Goal: Navigation & Orientation: Understand site structure

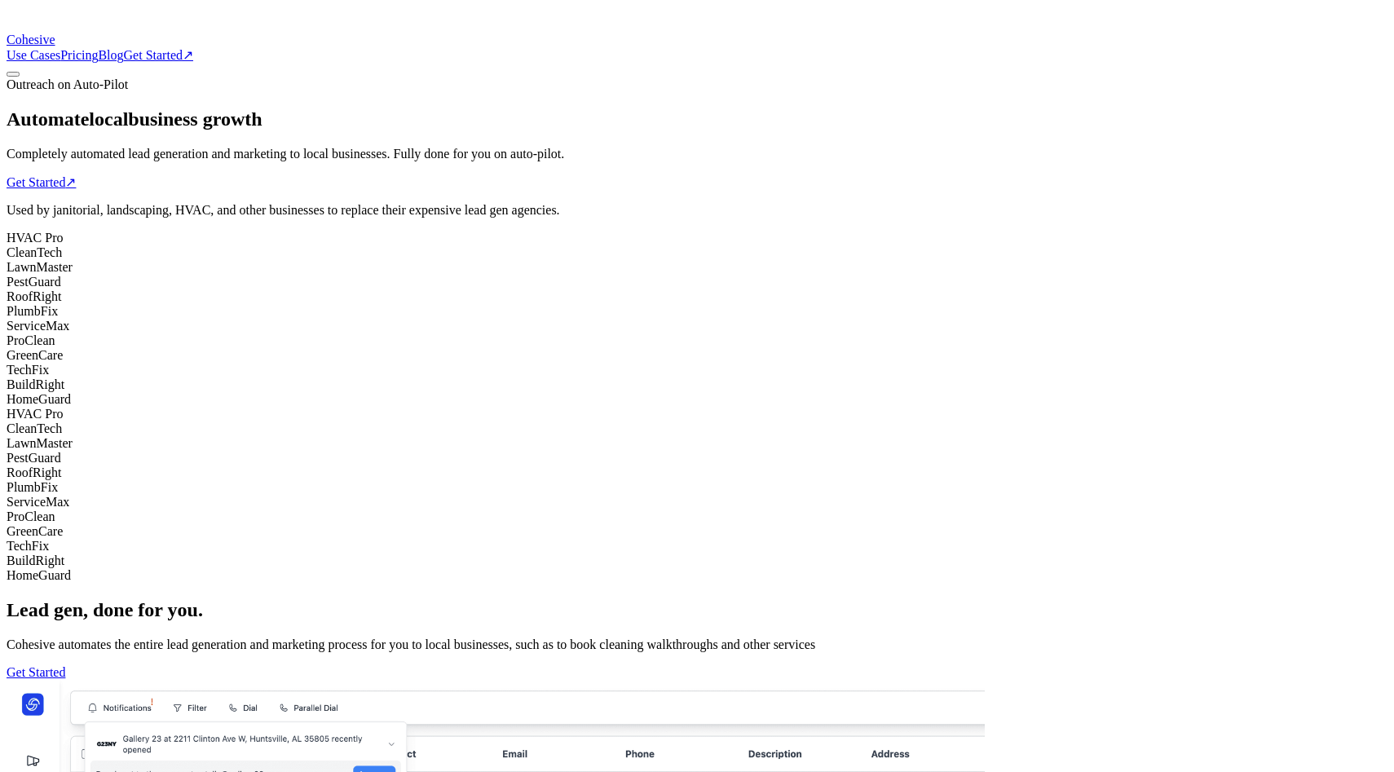
click at [98, 48] on link "Pricing" at bounding box center [79, 55] width 38 height 14
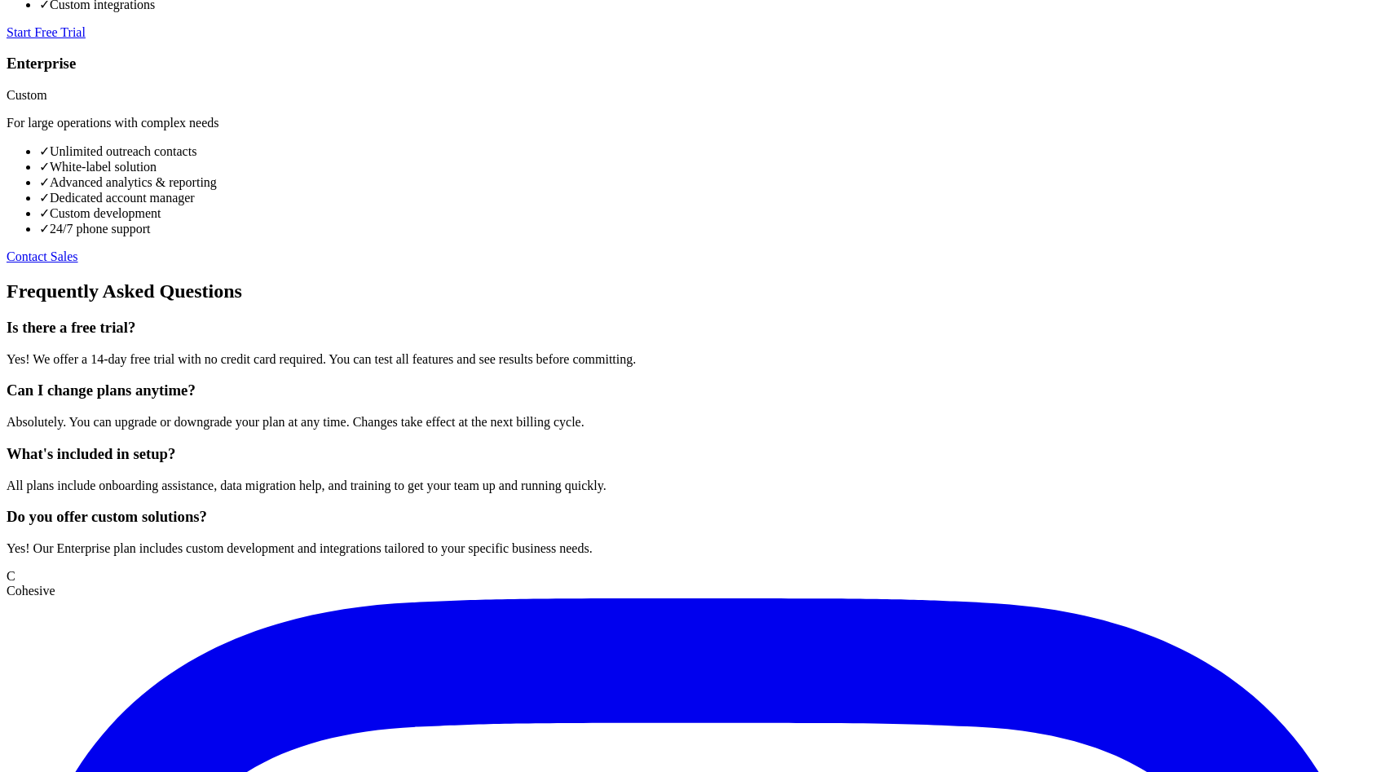
scroll to position [589, 0]
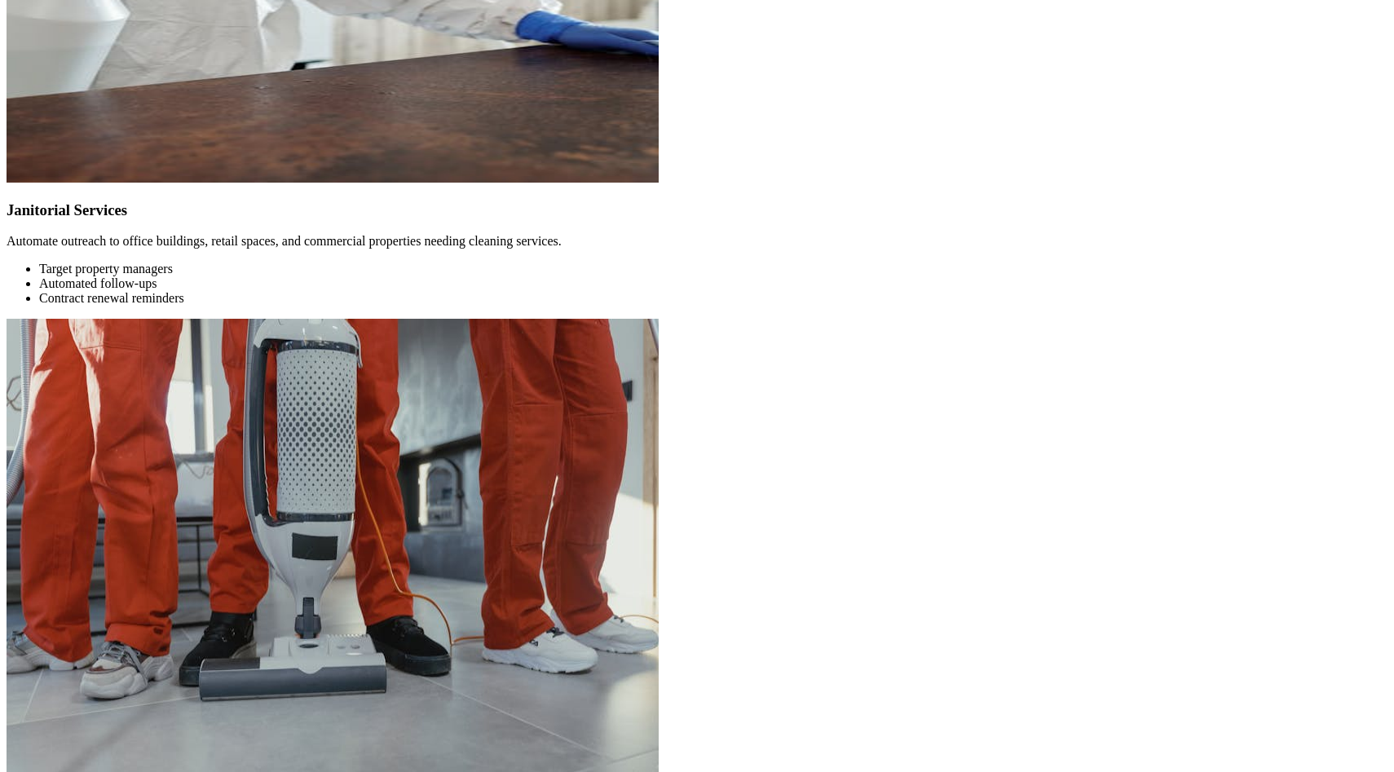
scroll to position [0, 0]
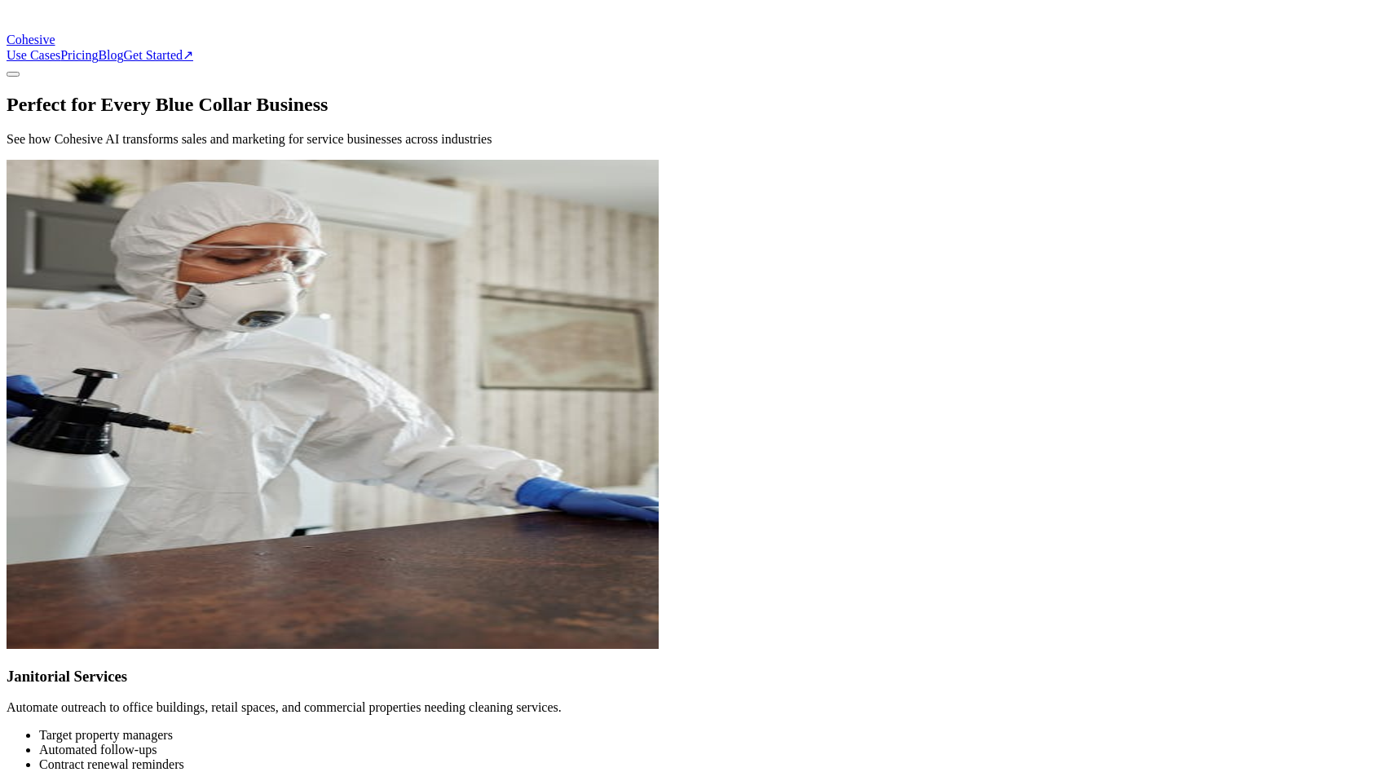
click at [193, 48] on link "Get Started ↗" at bounding box center [158, 55] width 69 height 14
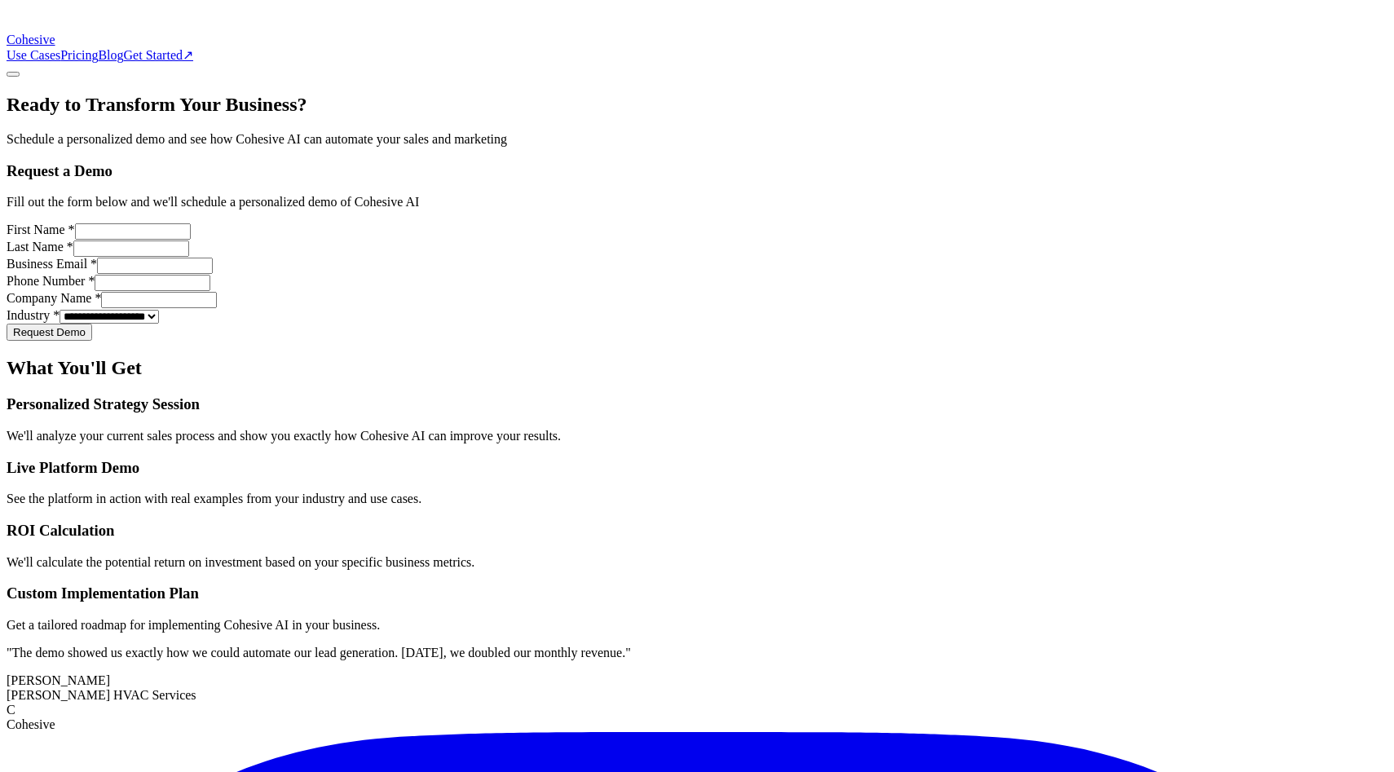
click at [60, 48] on link "Use Cases" at bounding box center [34, 55] width 54 height 14
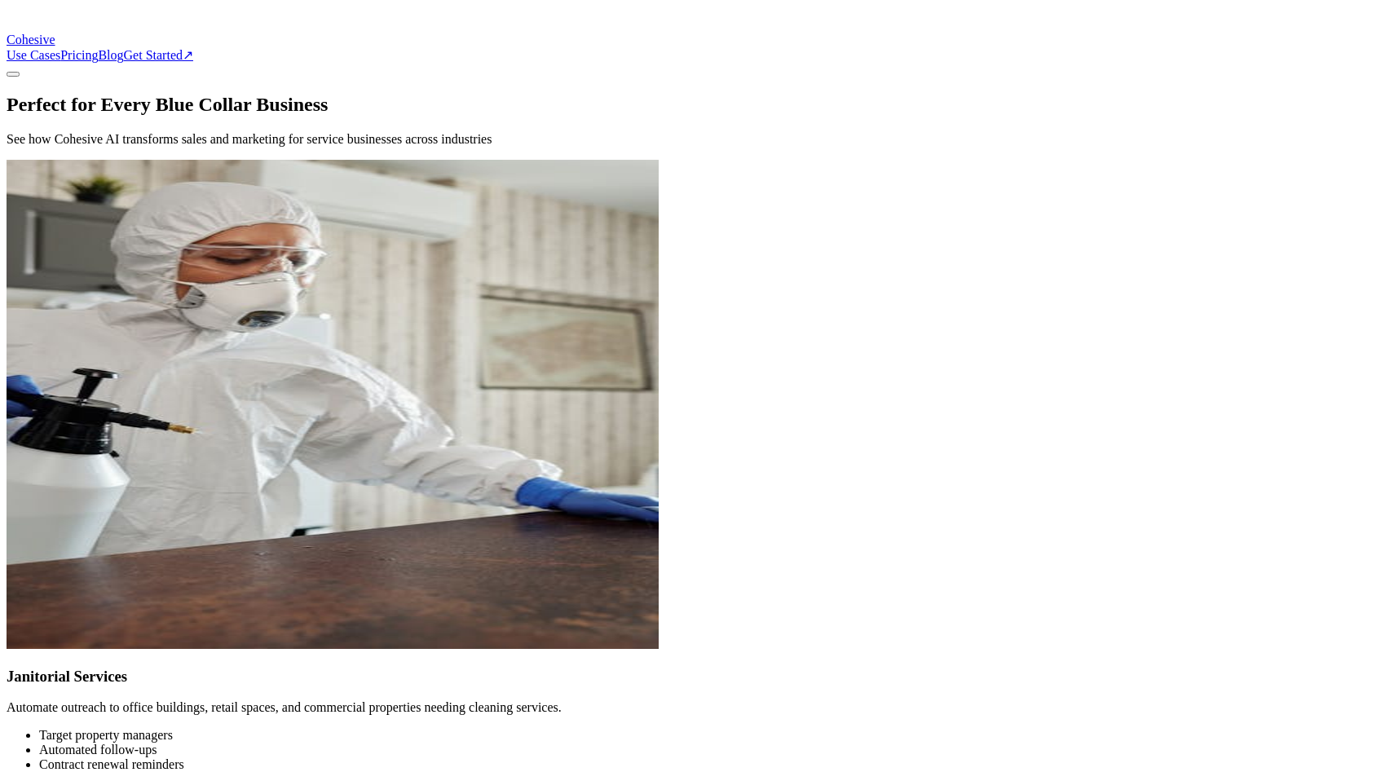
click at [55, 33] on span "Cohesive" at bounding box center [31, 40] width 49 height 14
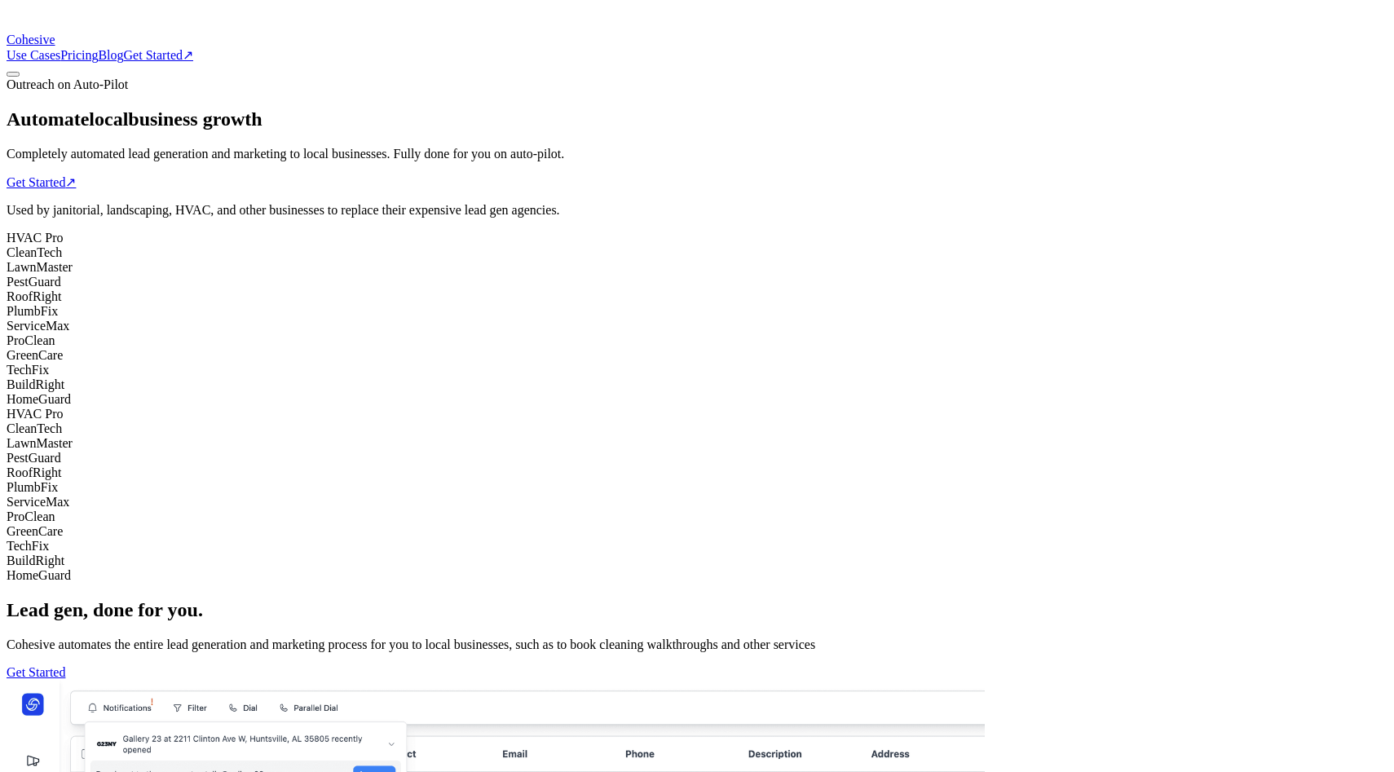
click at [1128, 267] on div "Outreach on Auto-Pilot Automate local business growth Completely automated lead…" at bounding box center [697, 330] width 1381 height 506
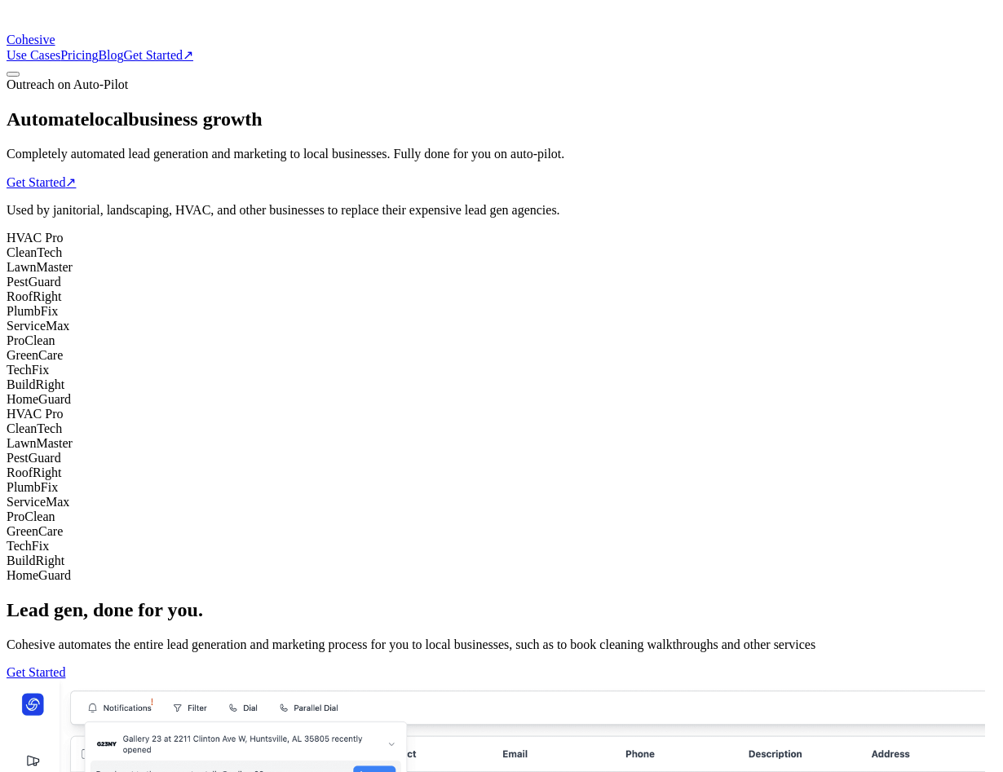
click at [914, 149] on div "Outreach on Auto-Pilot Automate local business growth Completely automated lead…" at bounding box center [502, 330] width 990 height 506
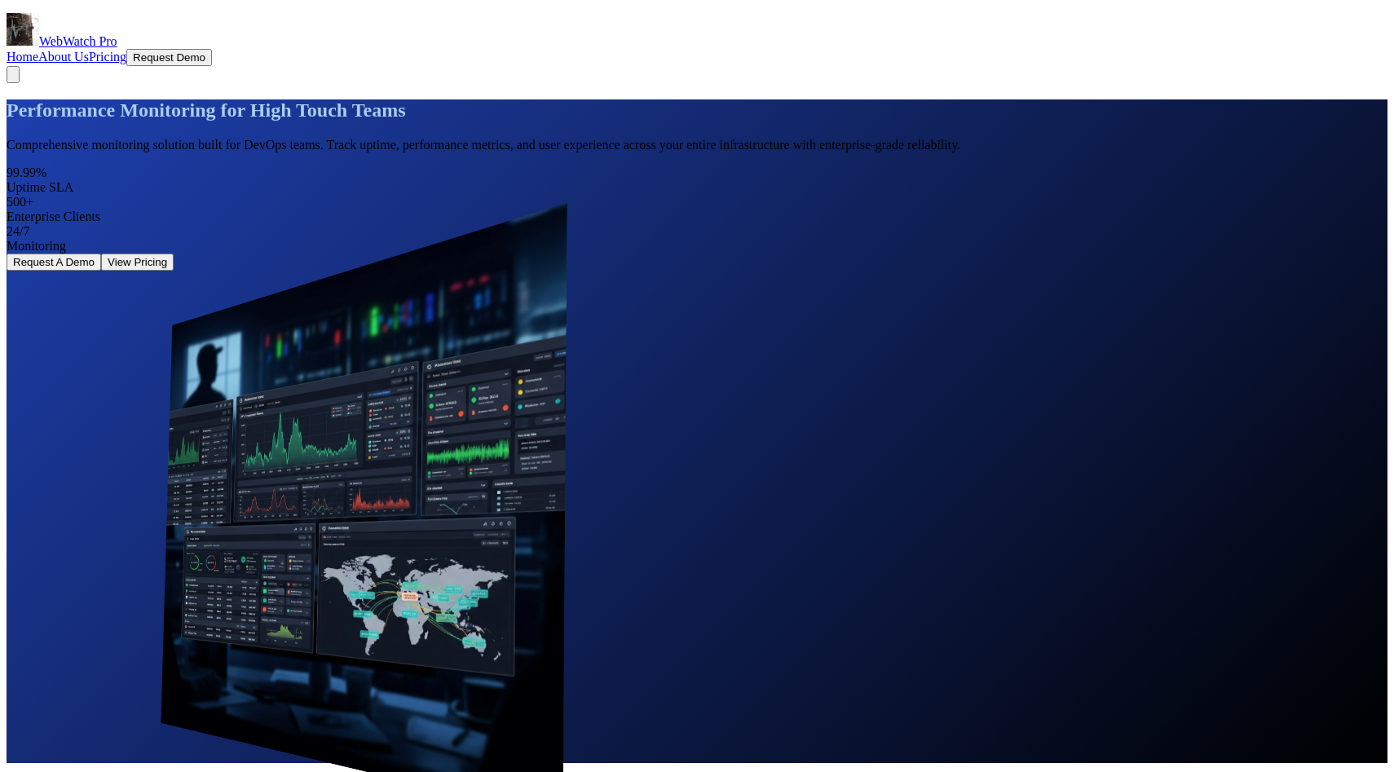
click at [89, 50] on link "About Us" at bounding box center [63, 57] width 51 height 14
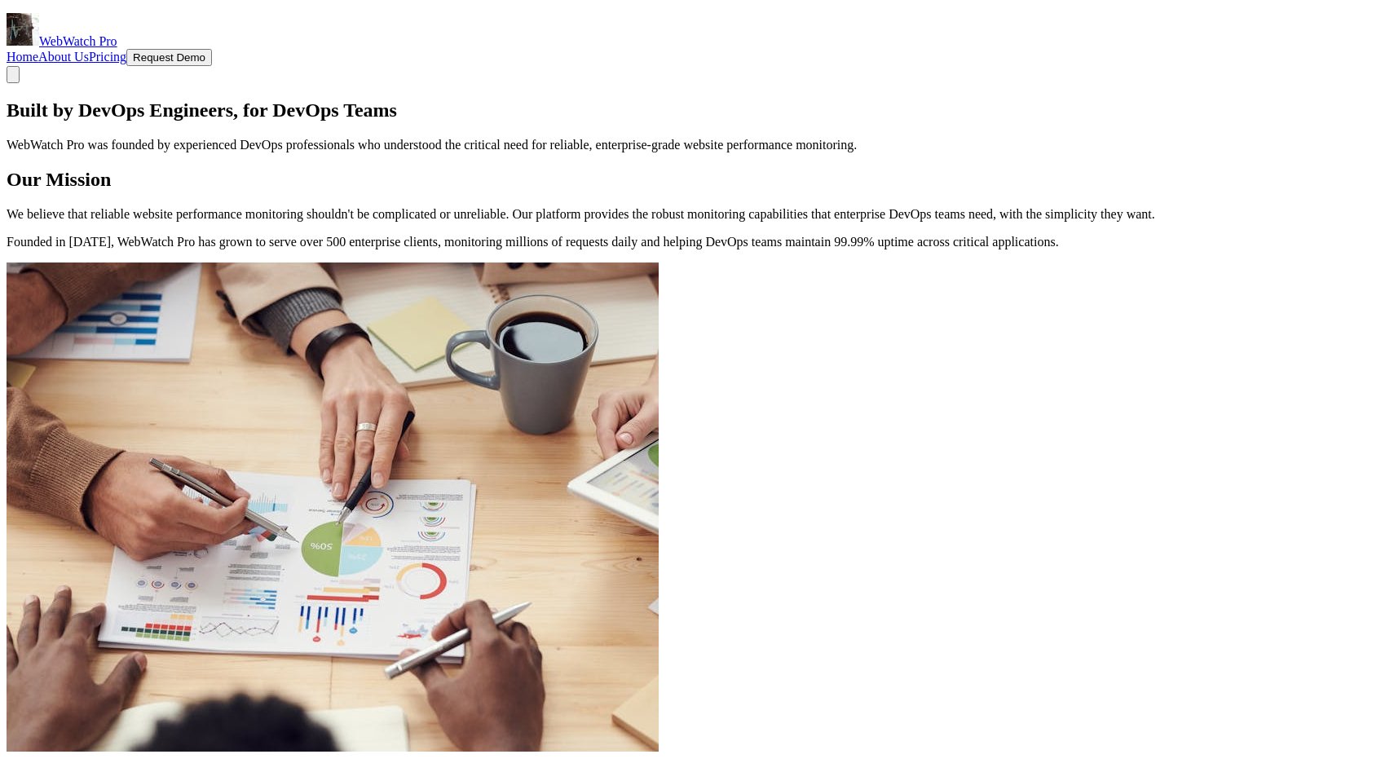
click at [126, 50] on link "Pricing" at bounding box center [108, 57] width 38 height 14
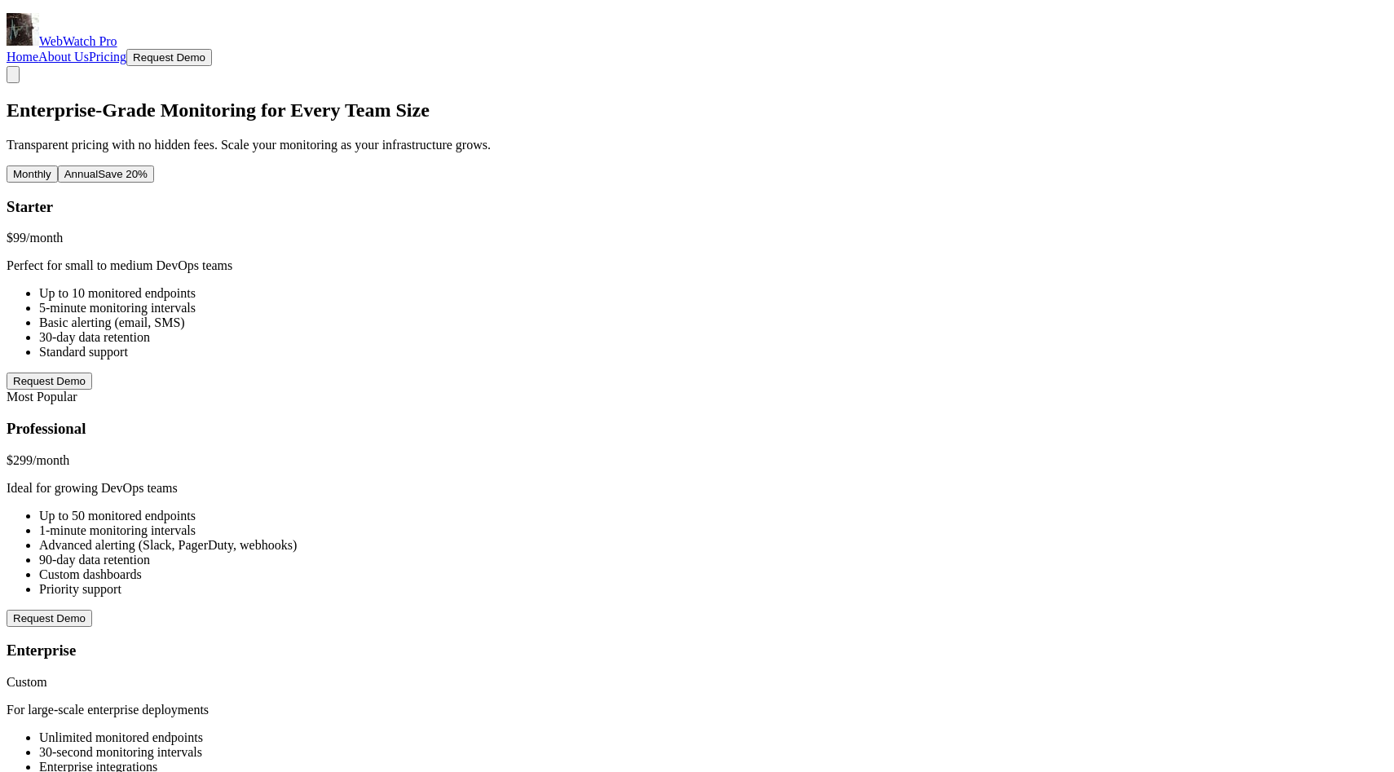
click at [38, 50] on link "Home" at bounding box center [23, 57] width 32 height 14
